Goal: Task Accomplishment & Management: Complete application form

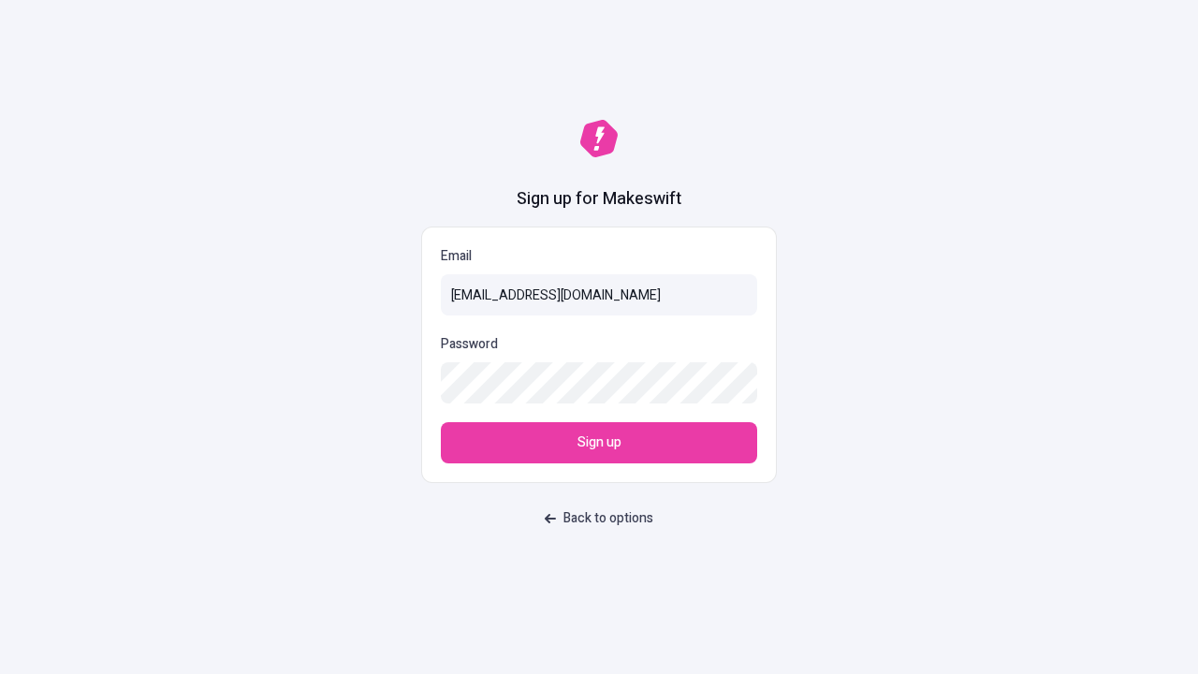
type input "sasha+test-ui+Ophelia_Dickens88@makeswift.com"
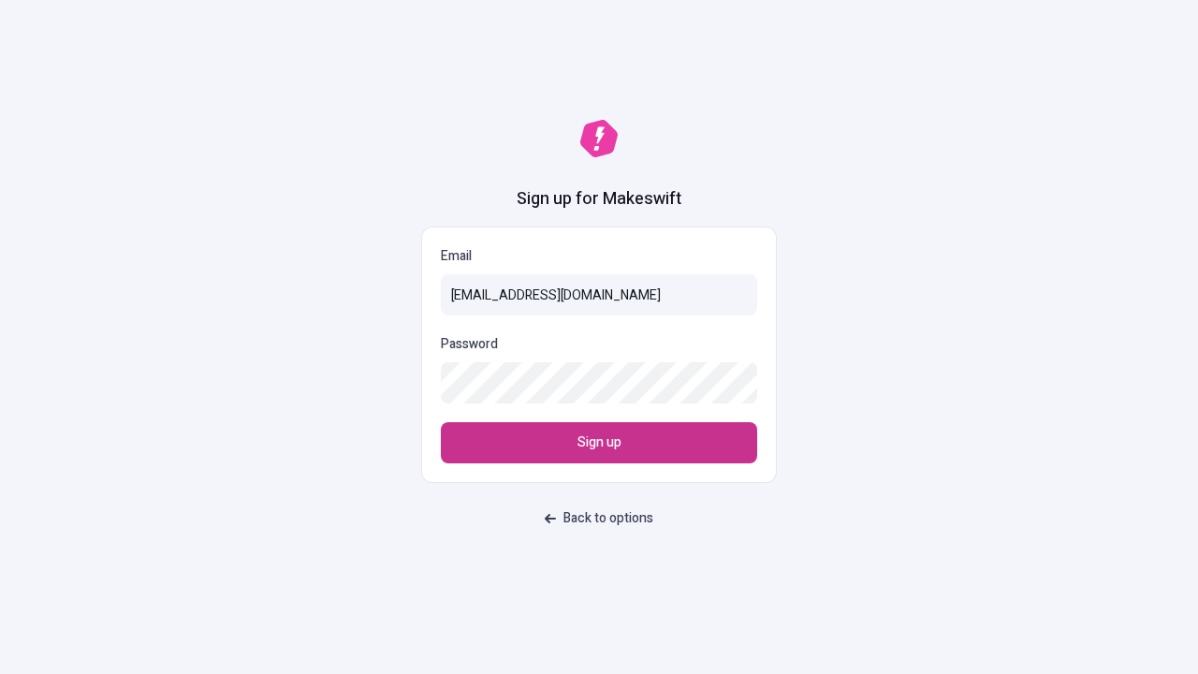
click at [599, 443] on span "Sign up" at bounding box center [599, 442] width 44 height 21
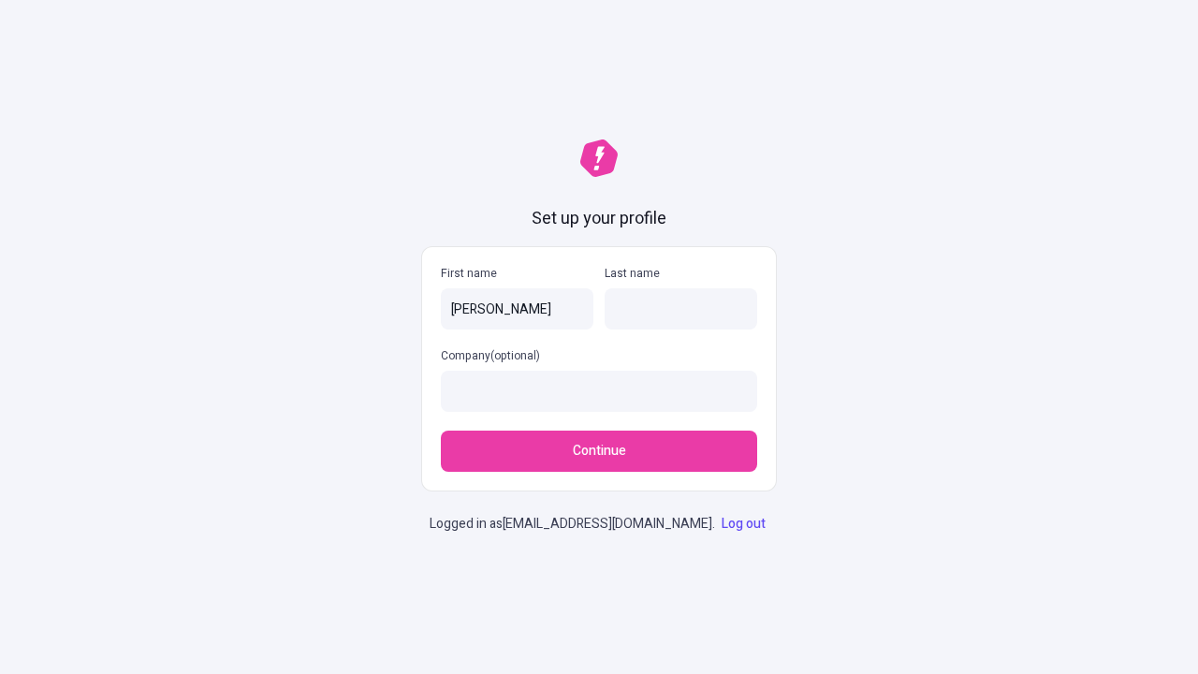
type input "[PERSON_NAME]"
type input "Waelchi"
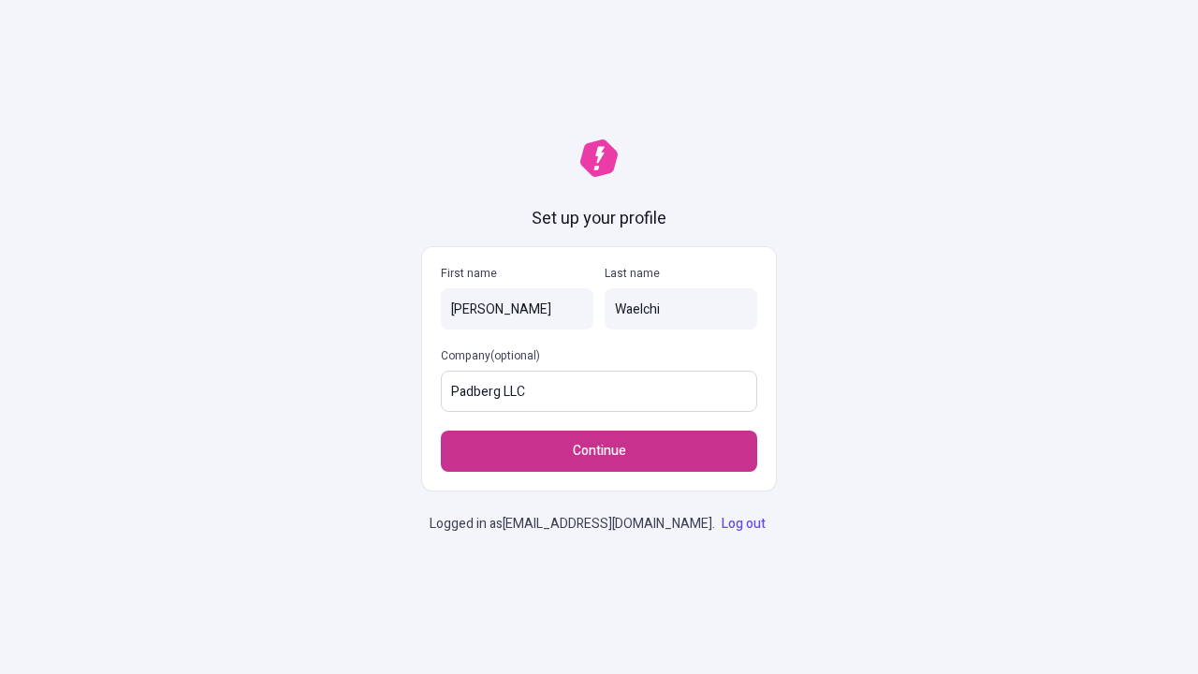
type input "Padberg LLC"
click at [599, 441] on span "Continue" at bounding box center [599, 451] width 53 height 21
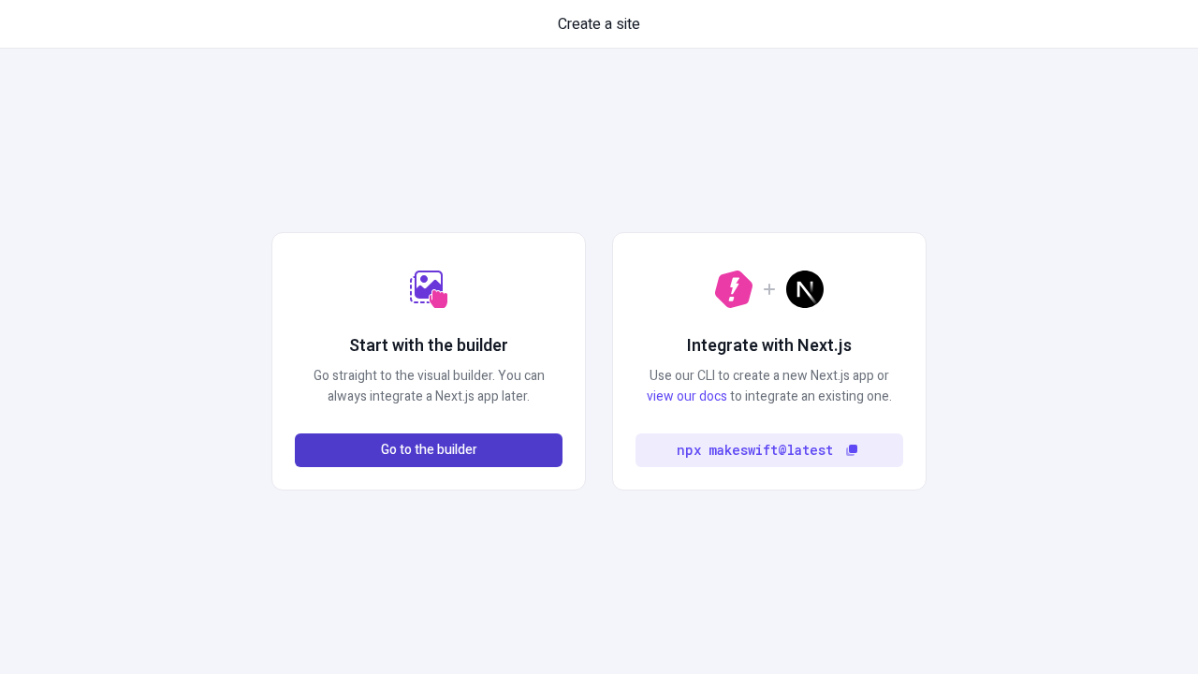
click at [428, 450] on span "Go to the builder" at bounding box center [429, 450] width 96 height 21
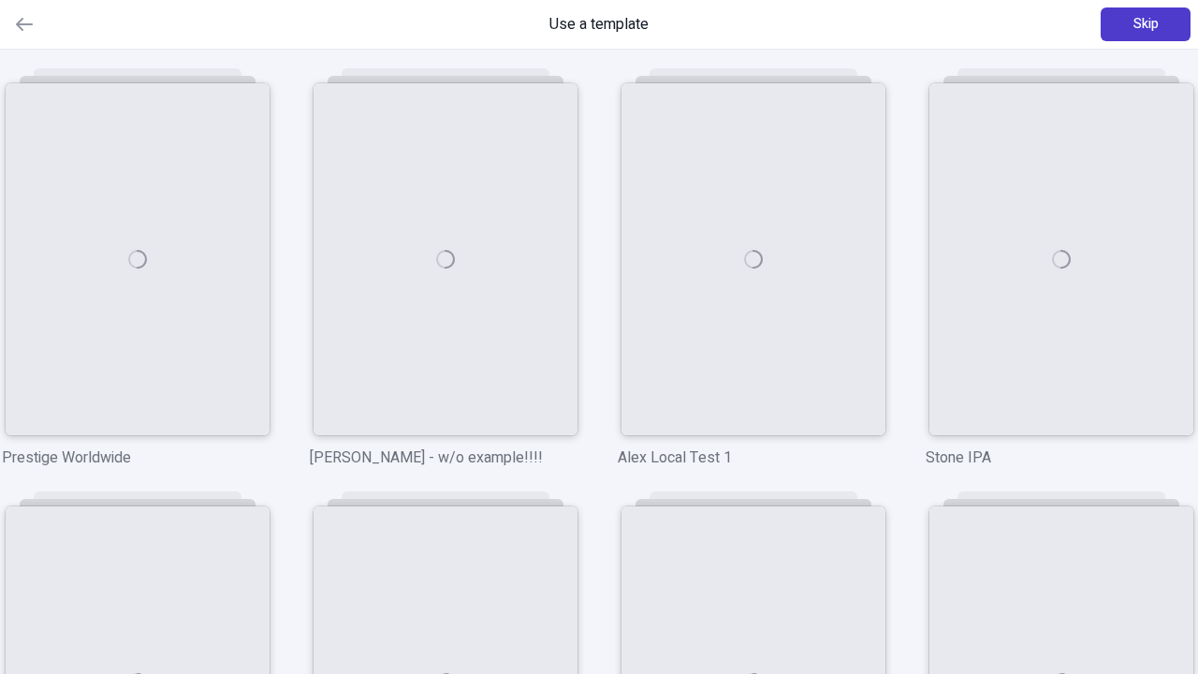
click at [1145, 24] on span "Skip" at bounding box center [1145, 24] width 25 height 21
